Goal: Information Seeking & Learning: Learn about a topic

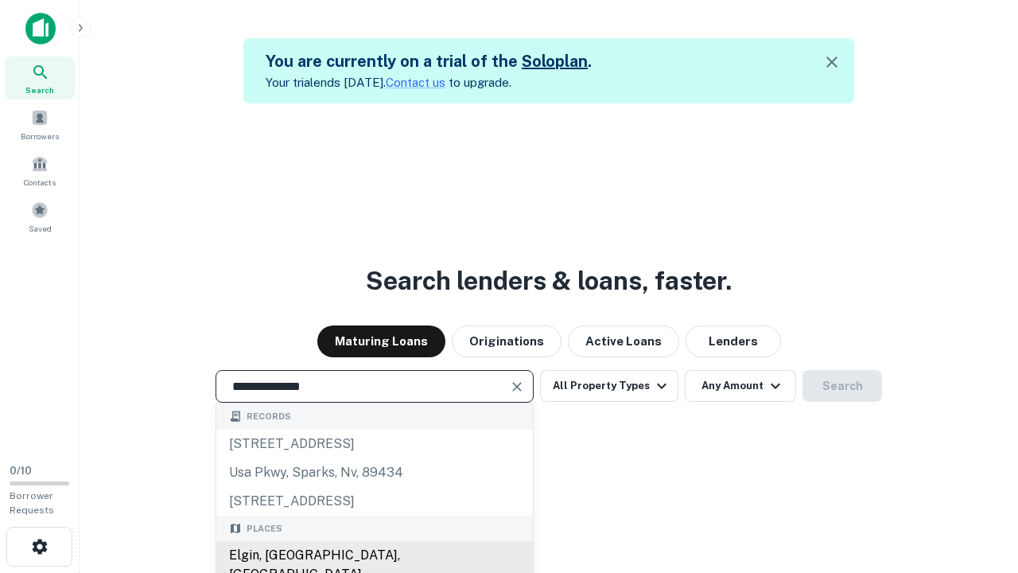
click at [374, 555] on div "Elgin, [GEOGRAPHIC_DATA], [GEOGRAPHIC_DATA]" at bounding box center [374, 565] width 317 height 48
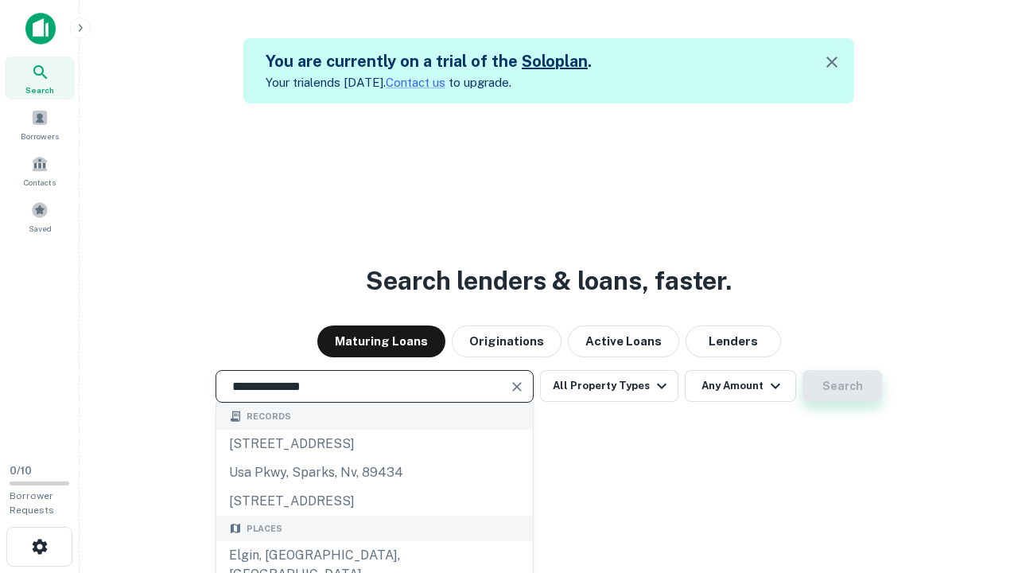
type input "**********"
click at [843, 386] on button "Search" at bounding box center [843, 386] width 80 height 32
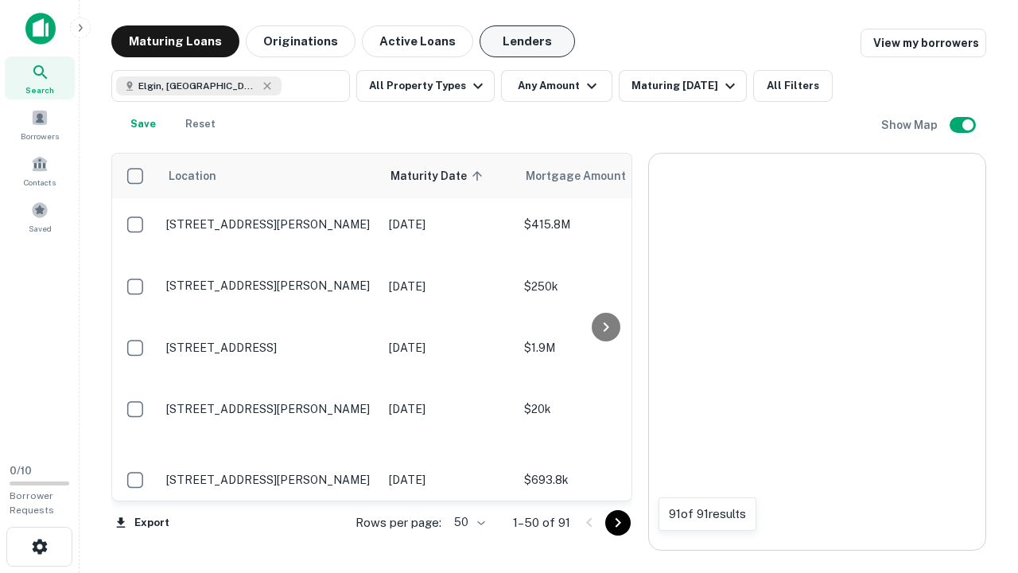
click at [527, 41] on button "Lenders" at bounding box center [527, 41] width 95 height 32
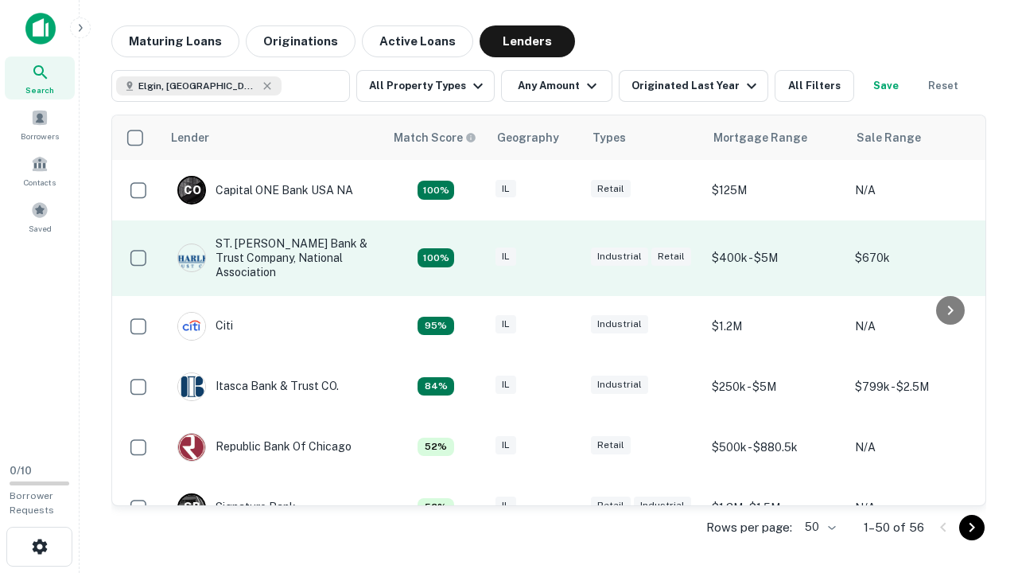
click at [565, 258] on div "IL" at bounding box center [536, 257] width 80 height 21
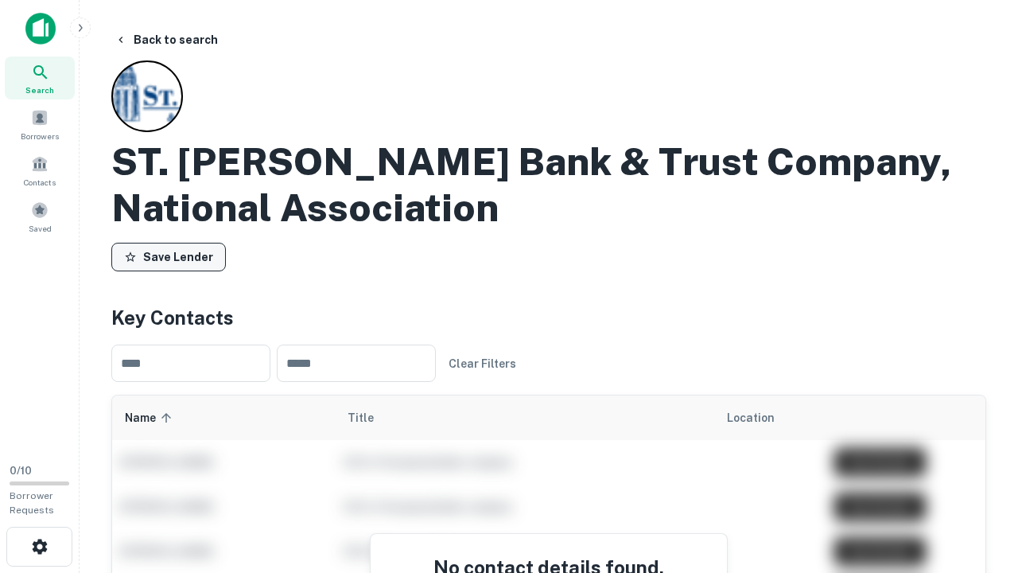
click at [169, 257] on button "Save Lender" at bounding box center [168, 257] width 115 height 29
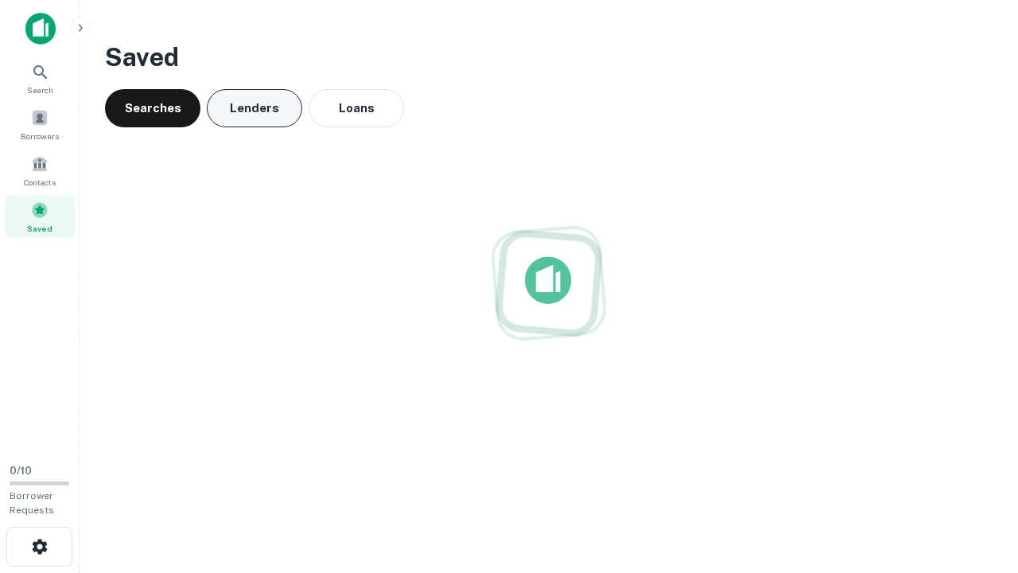
click at [255, 108] on button "Lenders" at bounding box center [254, 108] width 95 height 38
